Goal: Task Accomplishment & Management: Use online tool/utility

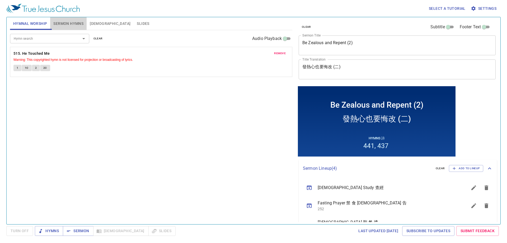
click at [64, 26] on span "Sermon Hymns" at bounding box center [68, 23] width 30 height 7
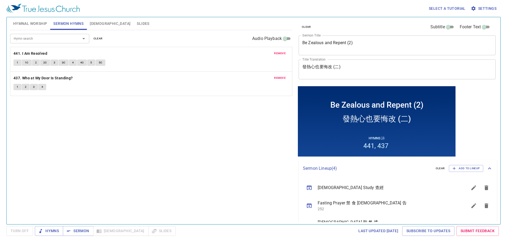
drag, startPoint x: 379, startPoint y: 42, endPoint x: 357, endPoint y: 42, distance: 21.7
click at [357, 42] on textarea "Be Zealous and Repent (2)" at bounding box center [397, 45] width 190 height 10
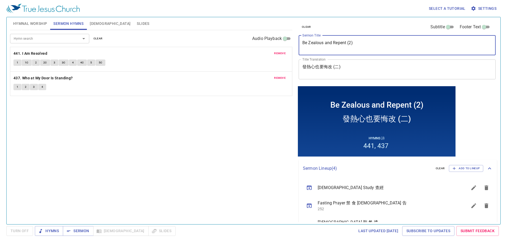
drag, startPoint x: 366, startPoint y: 41, endPoint x: 204, endPoint y: 38, distance: 161.7
click at [204, 38] on div "Hymnal Worship Sermon Hymns Bible Slides Hymn search Hymn search clear Audio Pl…" at bounding box center [253, 118] width 491 height 207
click at [360, 43] on textarea "Be Zealous and Repent (2)" at bounding box center [397, 45] width 190 height 10
drag, startPoint x: 358, startPoint y: 43, endPoint x: 112, endPoint y: -13, distance: 252.5
click at [112, 0] on html "Select a tutorial Settings Hymnal Worship Sermon Hymns Bible Slides Hymn search…" at bounding box center [253, 121] width 507 height 243
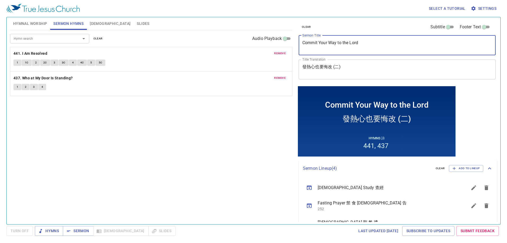
type textarea "Commit Your Way to the Lord"
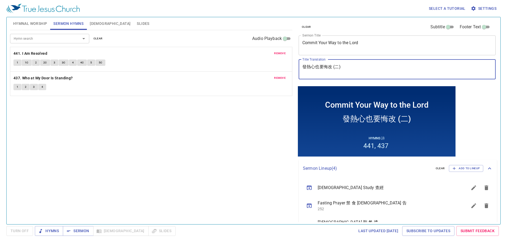
drag, startPoint x: 331, startPoint y: 63, endPoint x: 153, endPoint y: 44, distance: 179.0
click at [150, 49] on div "Hymnal Worship Sermon Hymns Bible Slides Hymn search Hymn search clear Audio Pl…" at bounding box center [253, 118] width 491 height 207
click at [38, 23] on span "Hymnal Worship" at bounding box center [30, 23] width 34 height 7
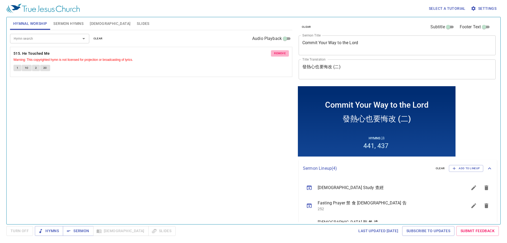
click at [274, 53] on button "remove" at bounding box center [280, 53] width 18 height 6
click at [55, 38] on input "Hymn search" at bounding box center [42, 38] width 60 height 6
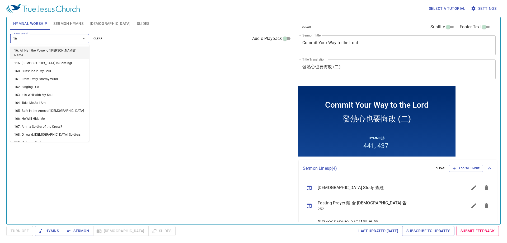
type input "163"
type input "200"
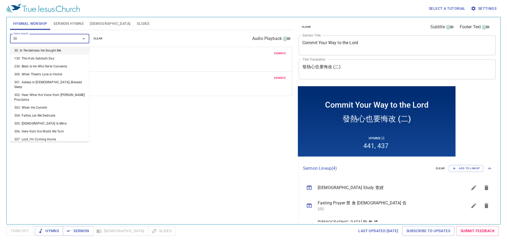
type input "305"
type input "307"
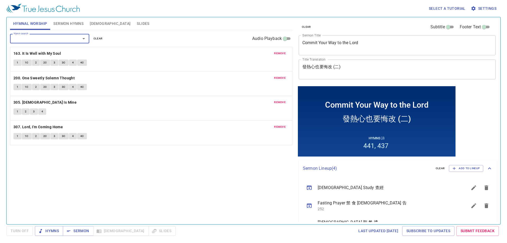
click at [78, 21] on span "Sermon Hymns" at bounding box center [68, 23] width 30 height 7
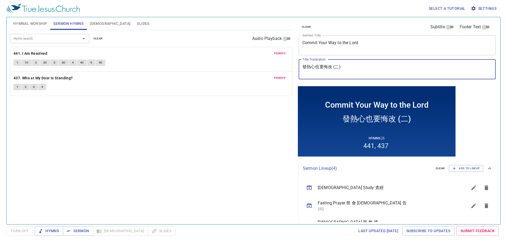
click at [340, 66] on textarea "﻿發熱心也要悔改 (二)" at bounding box center [397, 69] width 190 height 10
drag, startPoint x: 220, startPoint y: 45, endPoint x: 208, endPoint y: 40, distance: 12.4
click at [208, 41] on div "Hymnal Worship Sermon Hymns Bible Slides Hymn search Hymn search clear Audio Pl…" at bounding box center [253, 118] width 491 height 207
paste textarea "將你的事交託主"
click at [308, 66] on textarea "將你的事交託主" at bounding box center [397, 69] width 190 height 10
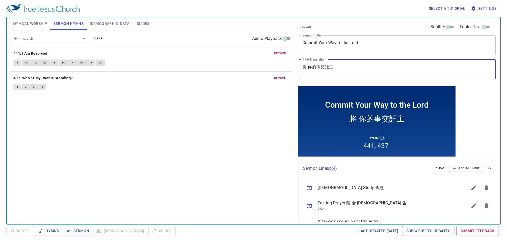
click at [314, 66] on textarea "將 你的事交託主" at bounding box center [397, 69] width 190 height 10
click at [316, 65] on textarea "將 你 的事交託主" at bounding box center [397, 69] width 190 height 10
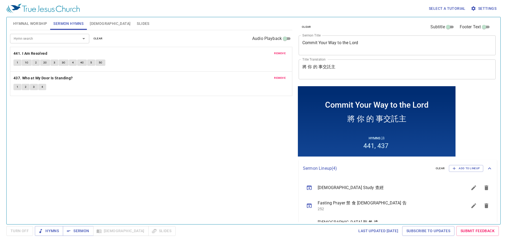
click at [323, 64] on div "將 你 的 事交託主 x Title Translation" at bounding box center [397, 69] width 197 height 20
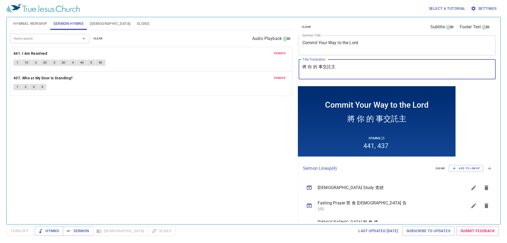
click at [324, 65] on textarea "將 你 的 事交託主" at bounding box center [397, 69] width 190 height 10
drag, startPoint x: 328, startPoint y: 66, endPoint x: 331, endPoint y: 64, distance: 3.7
click at [329, 66] on textarea "將 你 的 事 交託主" at bounding box center [397, 69] width 190 height 10
click at [333, 65] on textarea "將 你 的 事 交 託主" at bounding box center [397, 69] width 190 height 10
click at [352, 67] on textarea "將 你 的 事 交 託 主" at bounding box center [397, 69] width 190 height 10
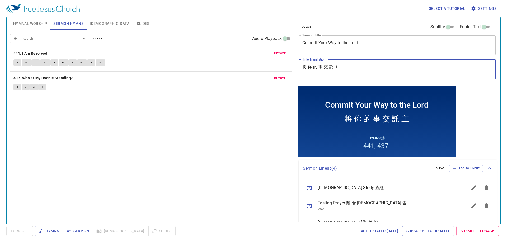
type textarea "將 你 的 事 交 託 主"
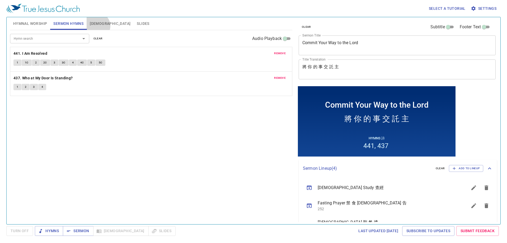
click at [97, 26] on span "[DEMOGRAPHIC_DATA]" at bounding box center [110, 23] width 41 height 7
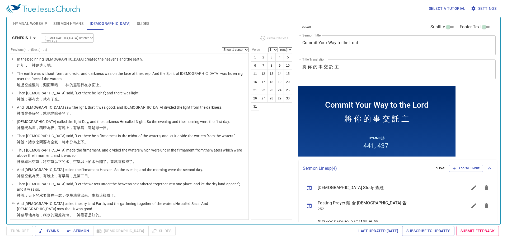
click at [137, 23] on span "Slides" at bounding box center [143, 23] width 12 height 7
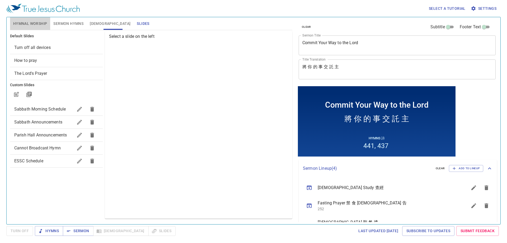
click at [47, 21] on span "Hymnal Worship" at bounding box center [30, 23] width 34 height 7
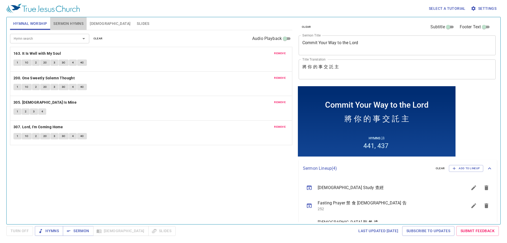
click at [74, 24] on span "Sermon Hymns" at bounding box center [68, 23] width 30 height 7
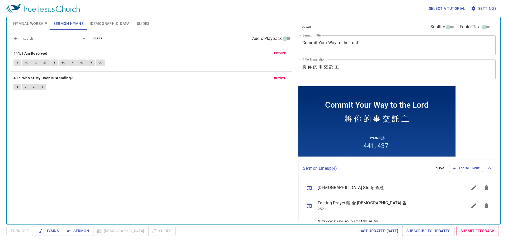
click at [278, 56] on span "remove" at bounding box center [280, 53] width 12 height 5
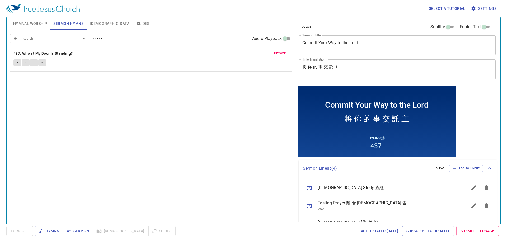
click at [278, 56] on span "remove" at bounding box center [280, 53] width 12 height 5
click at [36, 36] on input "Hymn search" at bounding box center [42, 38] width 60 height 6
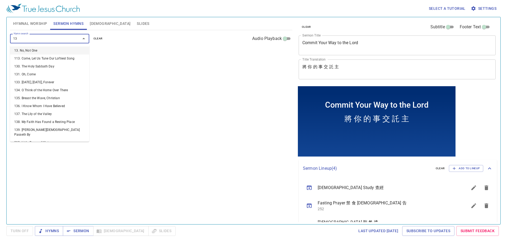
type input "130"
type input "136"
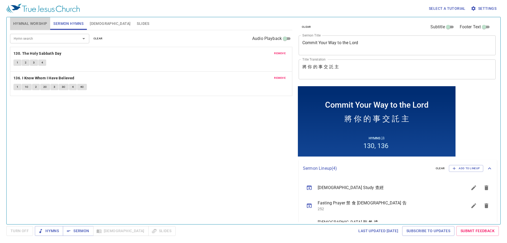
click at [25, 26] on span "Hymnal Worship" at bounding box center [30, 23] width 34 height 7
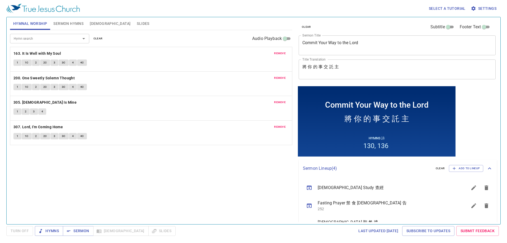
click at [137, 25] on span "Slides" at bounding box center [143, 23] width 12 height 7
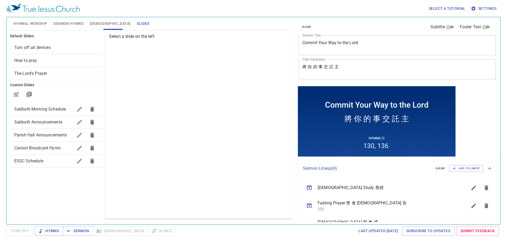
click at [60, 109] on span "Sabbath Morning Schedule" at bounding box center [40, 108] width 52 height 5
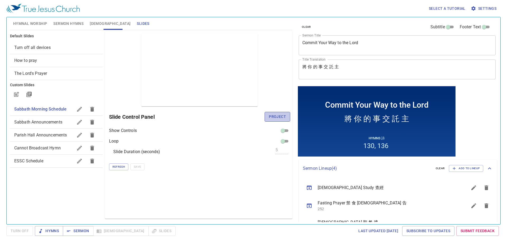
click at [282, 118] on span "Project" at bounding box center [277, 116] width 17 height 7
click at [27, 24] on span "Hymnal Worship" at bounding box center [30, 23] width 34 height 7
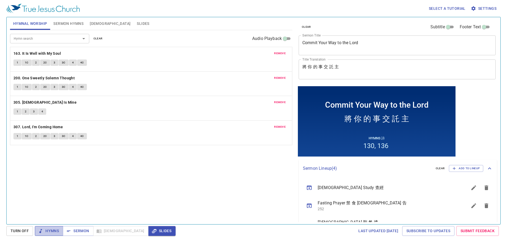
click at [46, 232] on span "Hymns" at bounding box center [49, 230] width 20 height 7
click at [74, 228] on span "Sermon" at bounding box center [78, 230] width 22 height 7
click at [67, 22] on span "Sermon Hymns" at bounding box center [68, 23] width 30 height 7
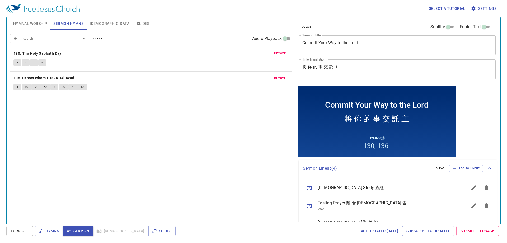
click at [19, 63] on button "1" at bounding box center [17, 62] width 8 height 6
click at [35, 62] on span "3" at bounding box center [34, 62] width 2 height 5
click at [43, 63] on span "4" at bounding box center [42, 62] width 2 height 5
click at [85, 229] on span "Sermon" at bounding box center [78, 230] width 22 height 7
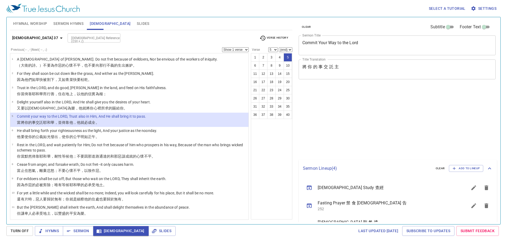
select select "5"
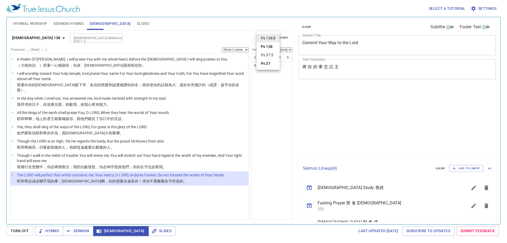
select select "8"
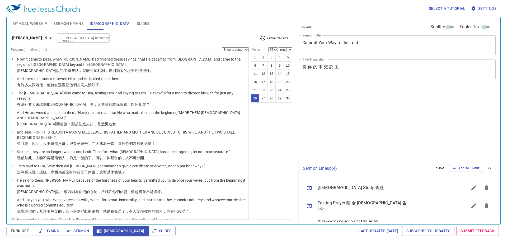
select select "26"
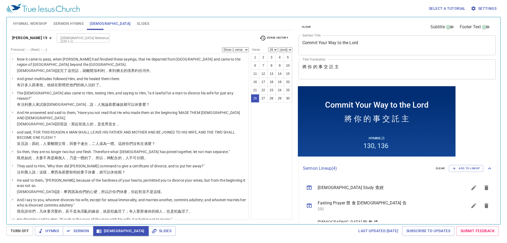
scroll to position [316, 0]
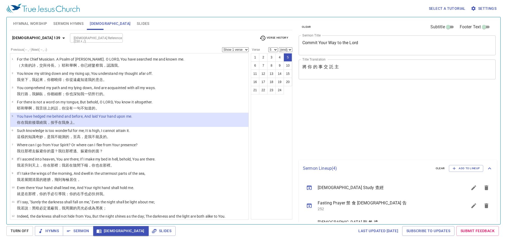
select select "5"
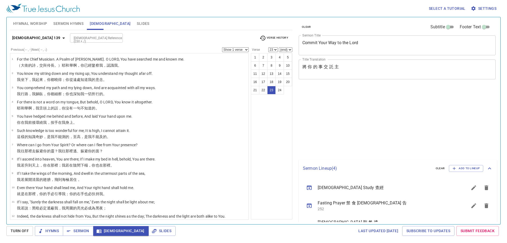
select select "23"
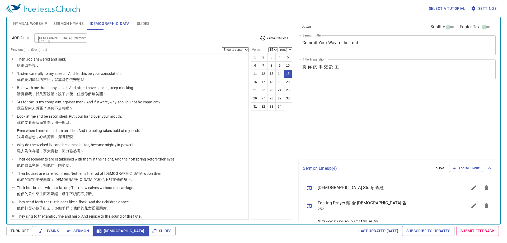
select select "15"
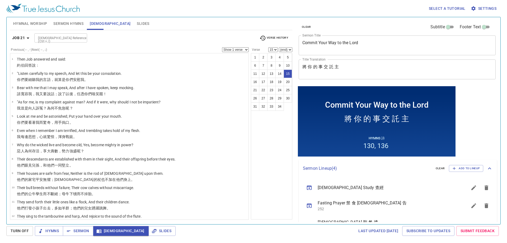
scroll to position [97, 0]
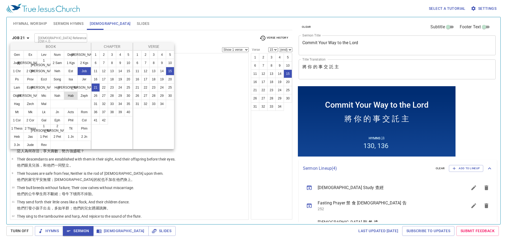
click at [12, 78] on button "Ps" at bounding box center [17, 79] width 14 height 8
click at [15, 80] on button "Ps" at bounding box center [17, 79] width 14 height 8
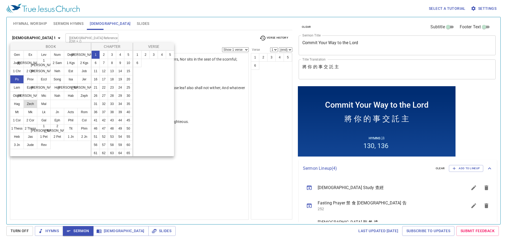
select select "1"
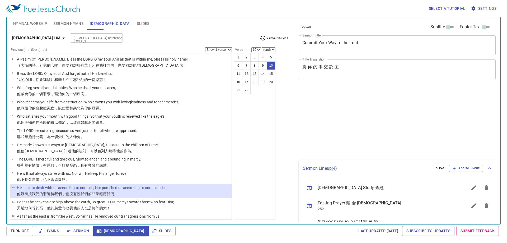
select select "10"
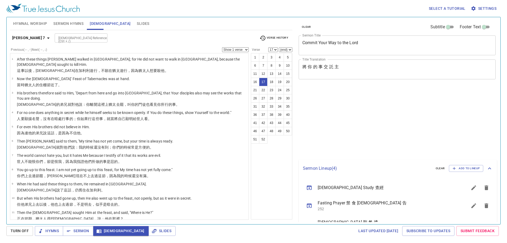
select select "17"
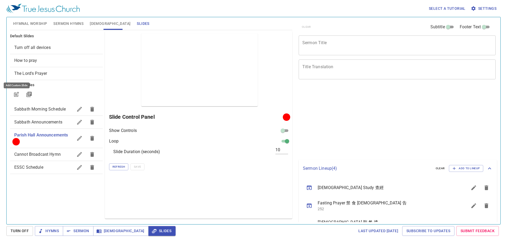
click at [18, 93] on icon "button" at bounding box center [17, 94] width 4 height 4
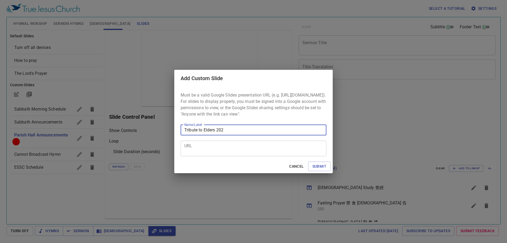
click at [250, 131] on input "Tribute to Elders 2025" at bounding box center [254, 130] width 146 height 11
type input "Tribute to Elders 2025Tribute"
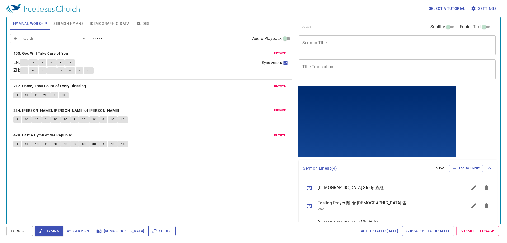
click at [134, 20] on button "Slides" at bounding box center [143, 23] width 19 height 13
click at [137, 24] on span "Slides" at bounding box center [143, 23] width 12 height 7
click at [137, 22] on span "Slides" at bounding box center [143, 23] width 12 height 7
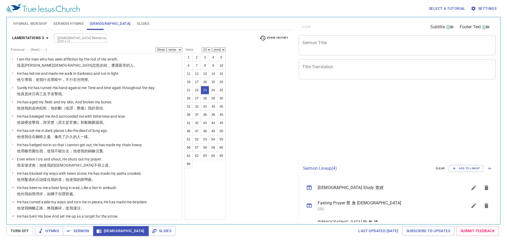
select select "23"
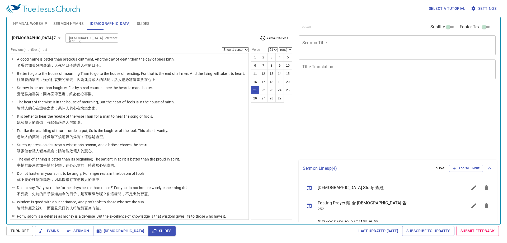
select select "21"
